Goal: Transaction & Acquisition: Purchase product/service

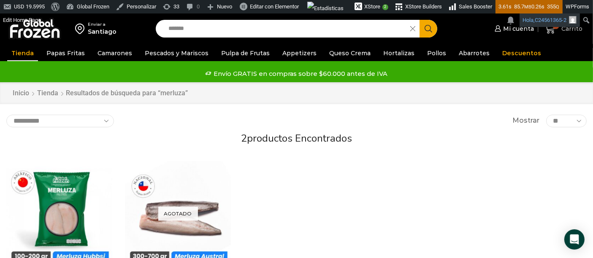
click at [566, 27] on link "Hola, C24561365-2" at bounding box center [550, 21] width 60 height 14
click at [553, 28] on icon at bounding box center [550, 28] width 11 height 11
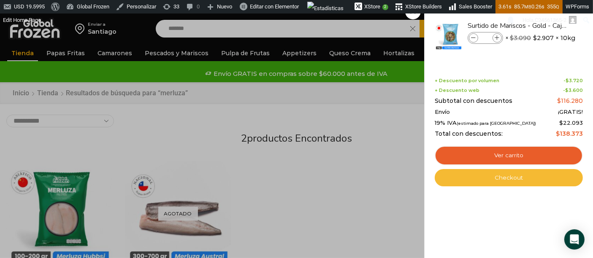
click at [508, 182] on link "Checkout" at bounding box center [509, 178] width 148 height 18
click at [477, 175] on link "Checkout" at bounding box center [509, 178] width 148 height 18
click at [482, 183] on link "Checkout" at bounding box center [509, 178] width 148 height 18
click at [515, 182] on link "Checkout" at bounding box center [509, 178] width 148 height 18
click at [483, 176] on link "Checkout" at bounding box center [509, 178] width 148 height 18
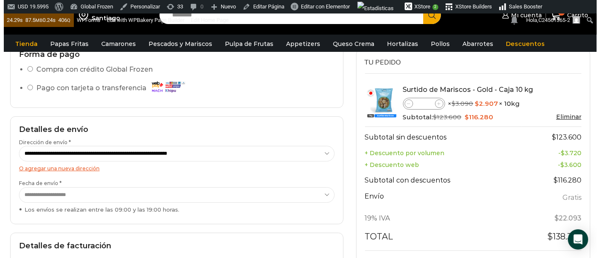
scroll to position [141, 0]
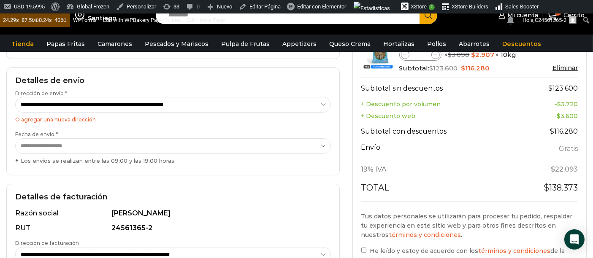
drag, startPoint x: 71, startPoint y: 118, endPoint x: 190, endPoint y: 111, distance: 119.3
click at [71, 117] on link "O agregar una nueva dirección" at bounding box center [55, 120] width 81 height 6
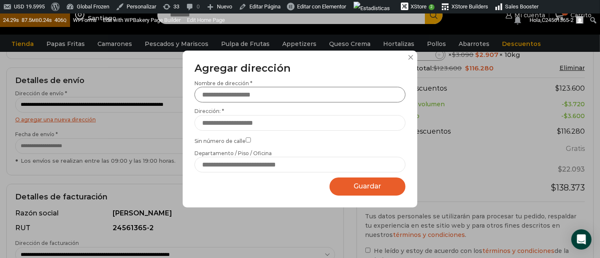
click at [287, 95] on input "Nombre de dirección *" at bounding box center [300, 95] width 211 height 16
click at [220, 126] on input "Dirección: *" at bounding box center [300, 123] width 211 height 16
